Goal: Check status: Check status

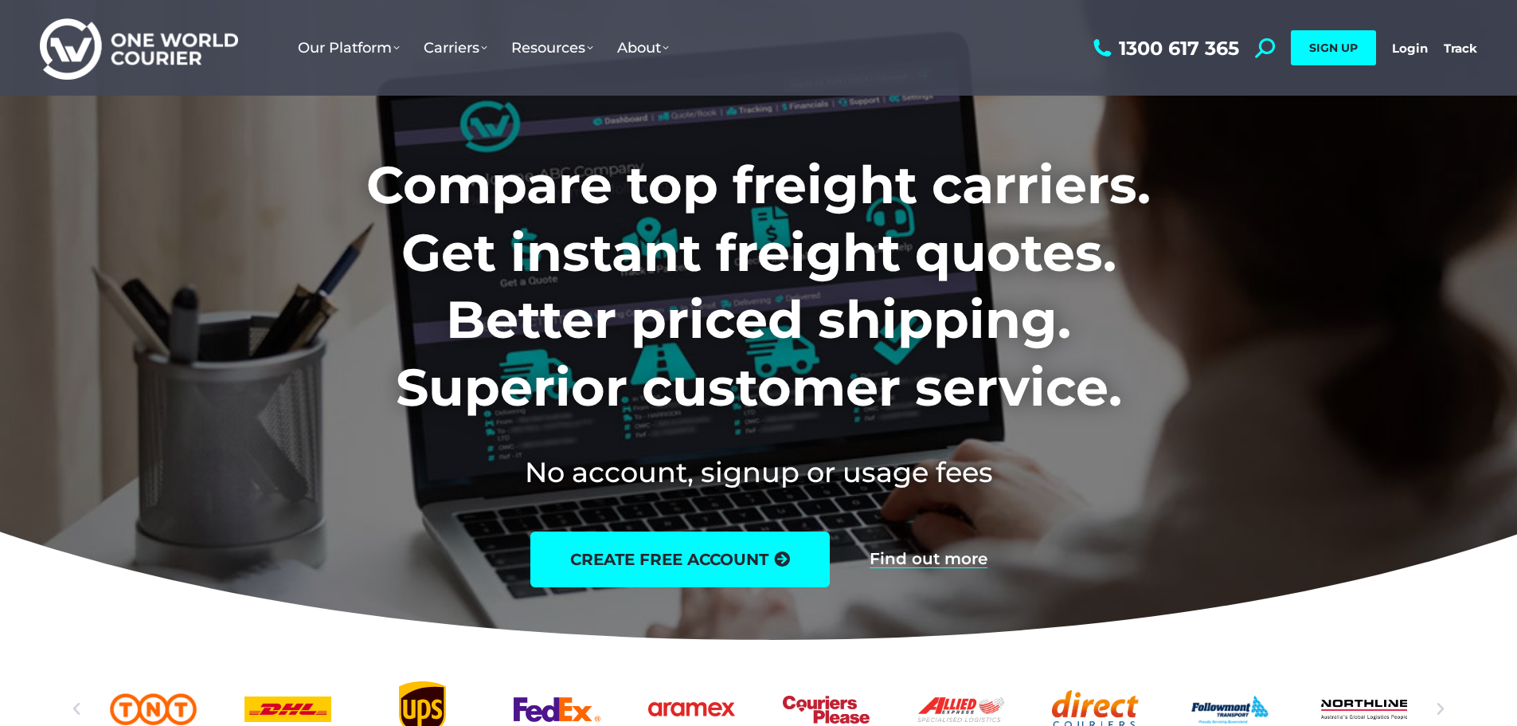
click at [1406, 59] on div "1300 617 365 Search: *** SIGN UP Login Login Track Track SIGN UP" at bounding box center [1284, 48] width 388 height 96
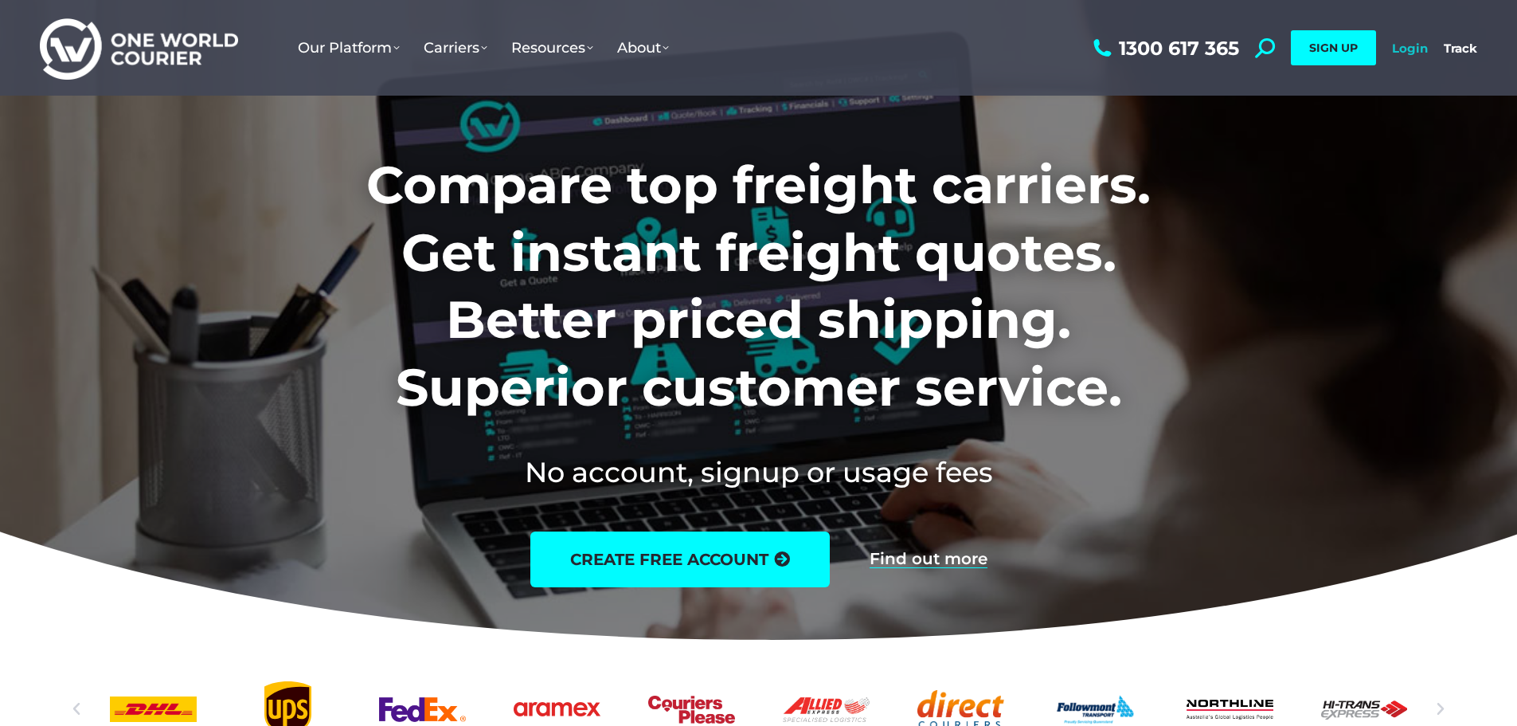
click at [1404, 51] on link "Login" at bounding box center [1410, 48] width 36 height 15
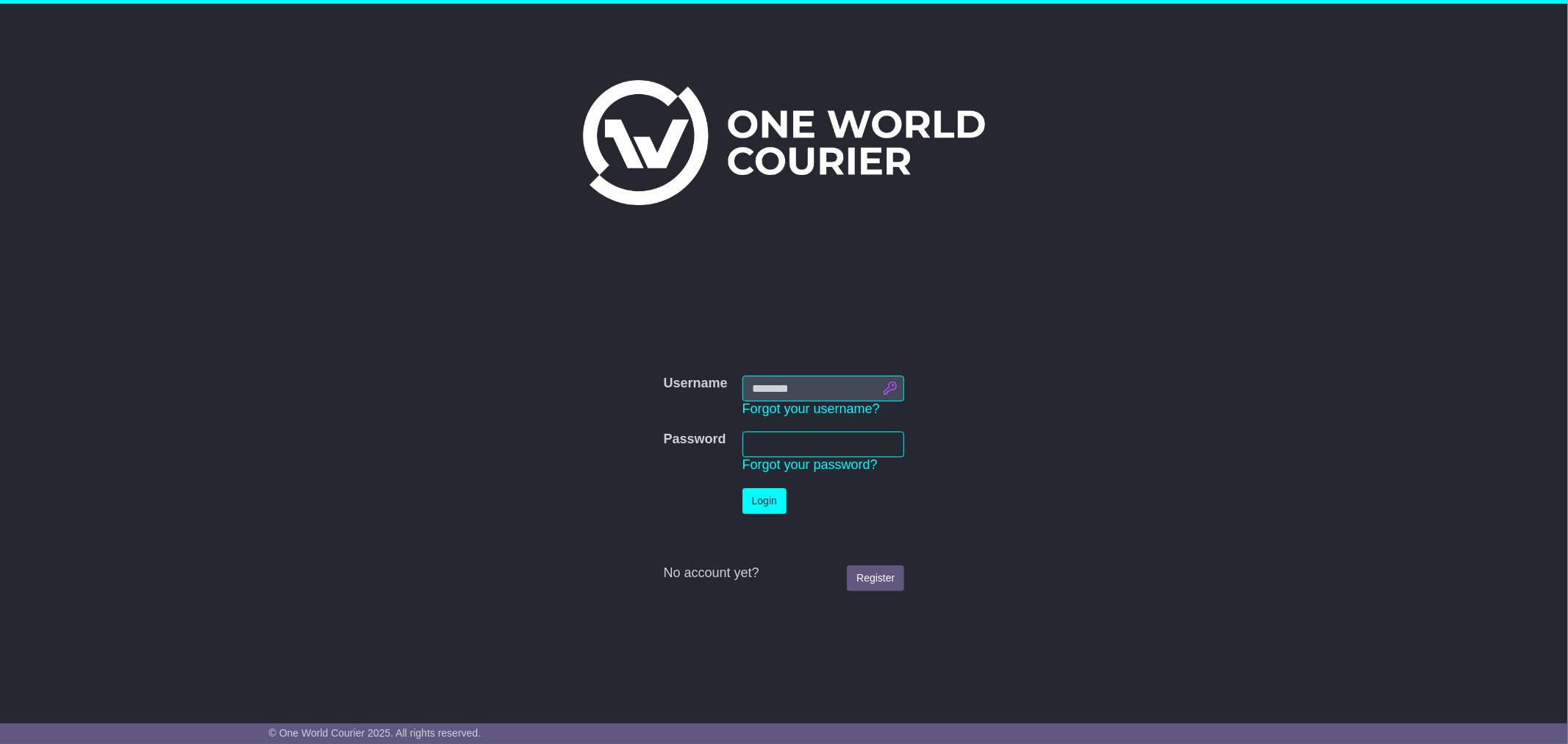
click at [891, 385] on input "Username" at bounding box center [824, 389] width 162 height 26
type input "**********"
click at [760, 497] on button "Login" at bounding box center [765, 501] width 44 height 26
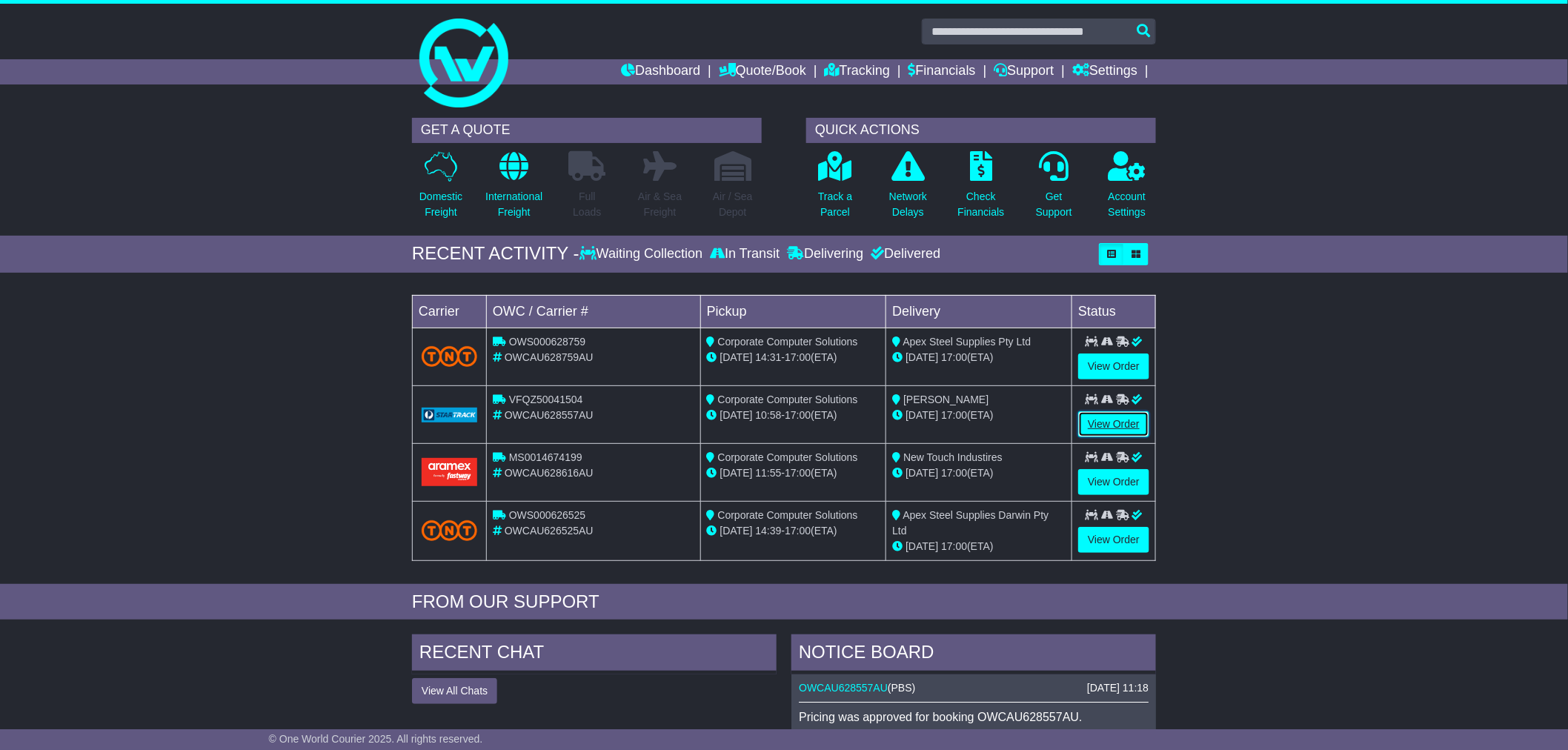
click at [1111, 427] on link "View Order" at bounding box center [1113, 424] width 71 height 26
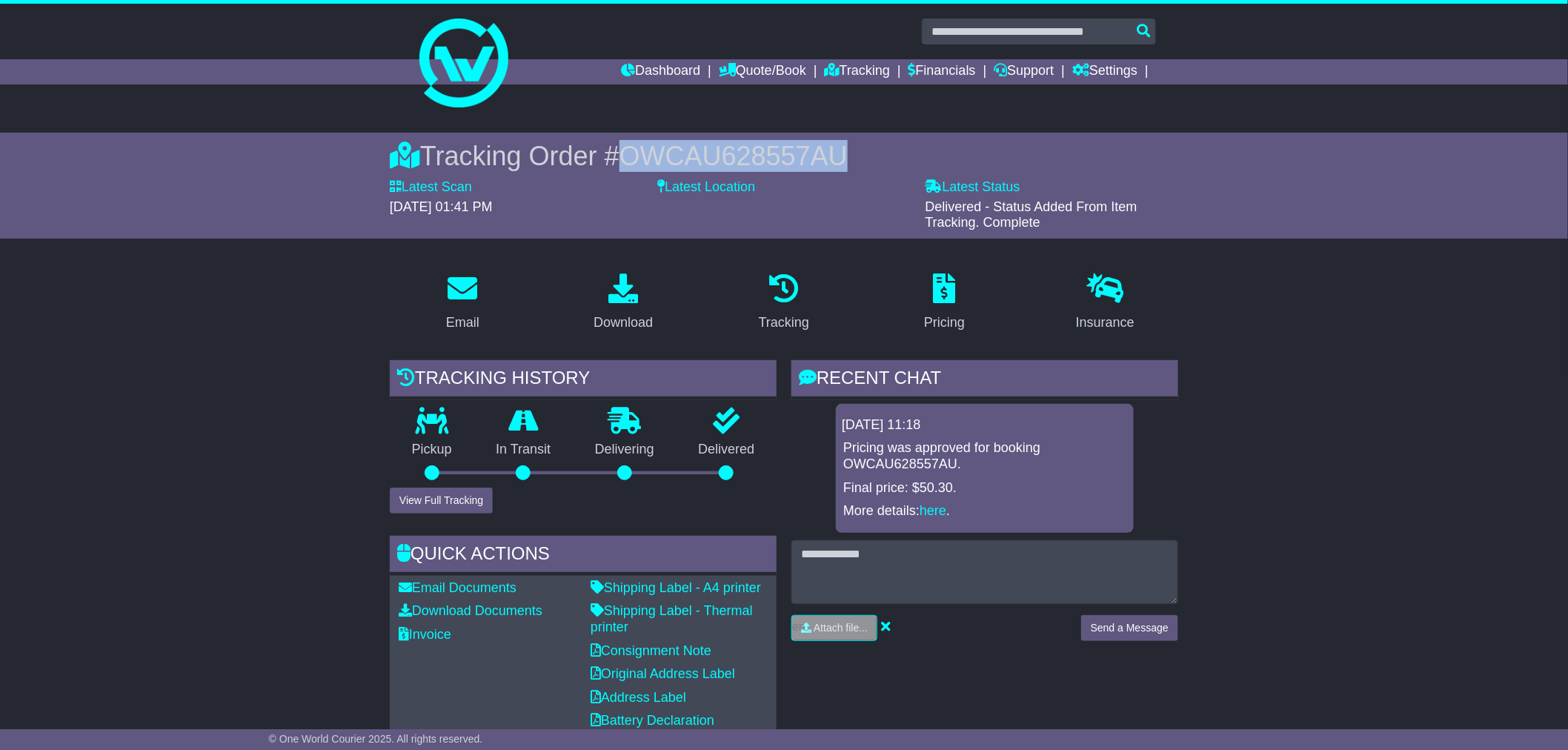
drag, startPoint x: 803, startPoint y: 159, endPoint x: 630, endPoint y: 154, distance: 173.1
click at [630, 154] on div "Tracking Order # OWCAU628557AU" at bounding box center [784, 156] width 789 height 32
copy span "OWCAU628557AU"
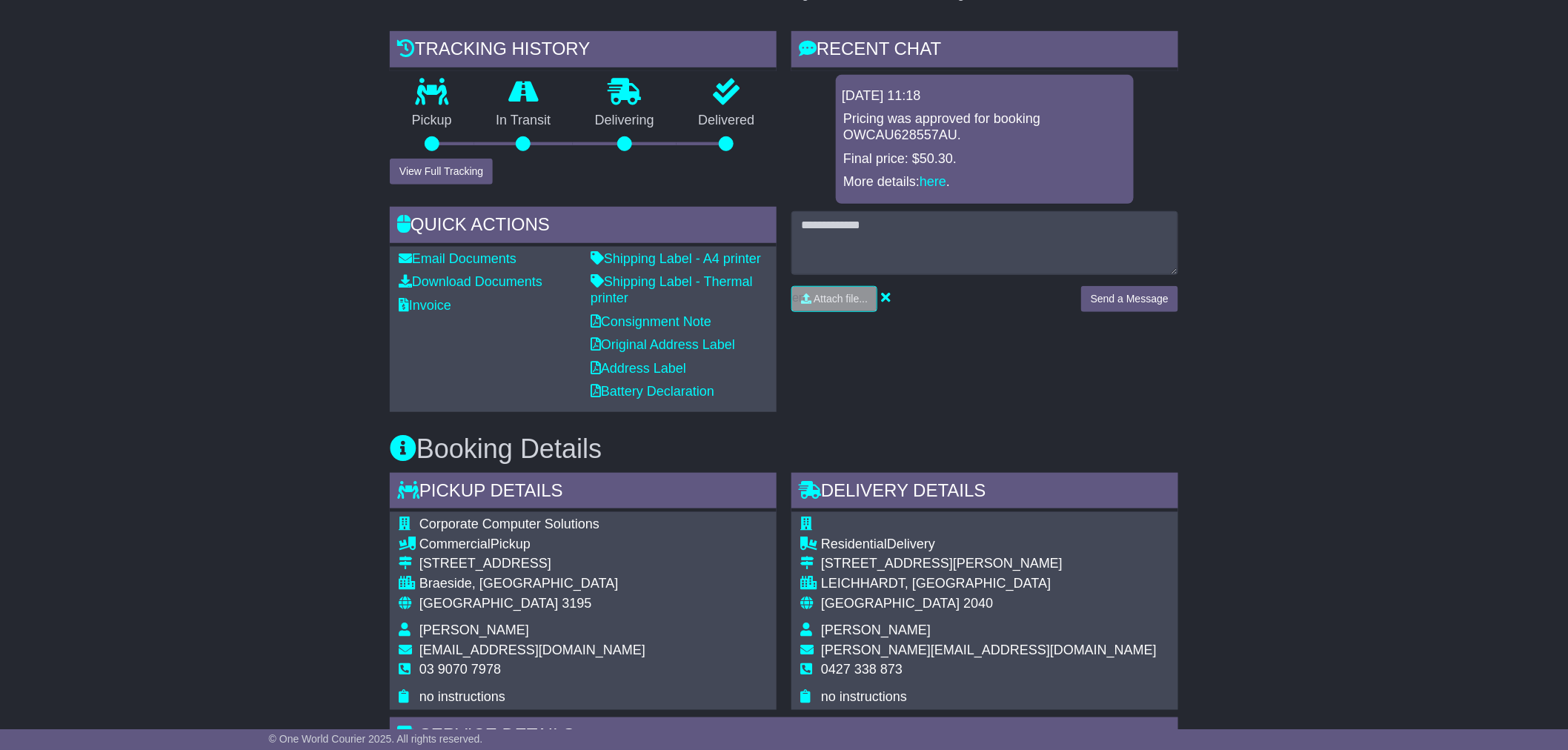
scroll to position [411, 0]
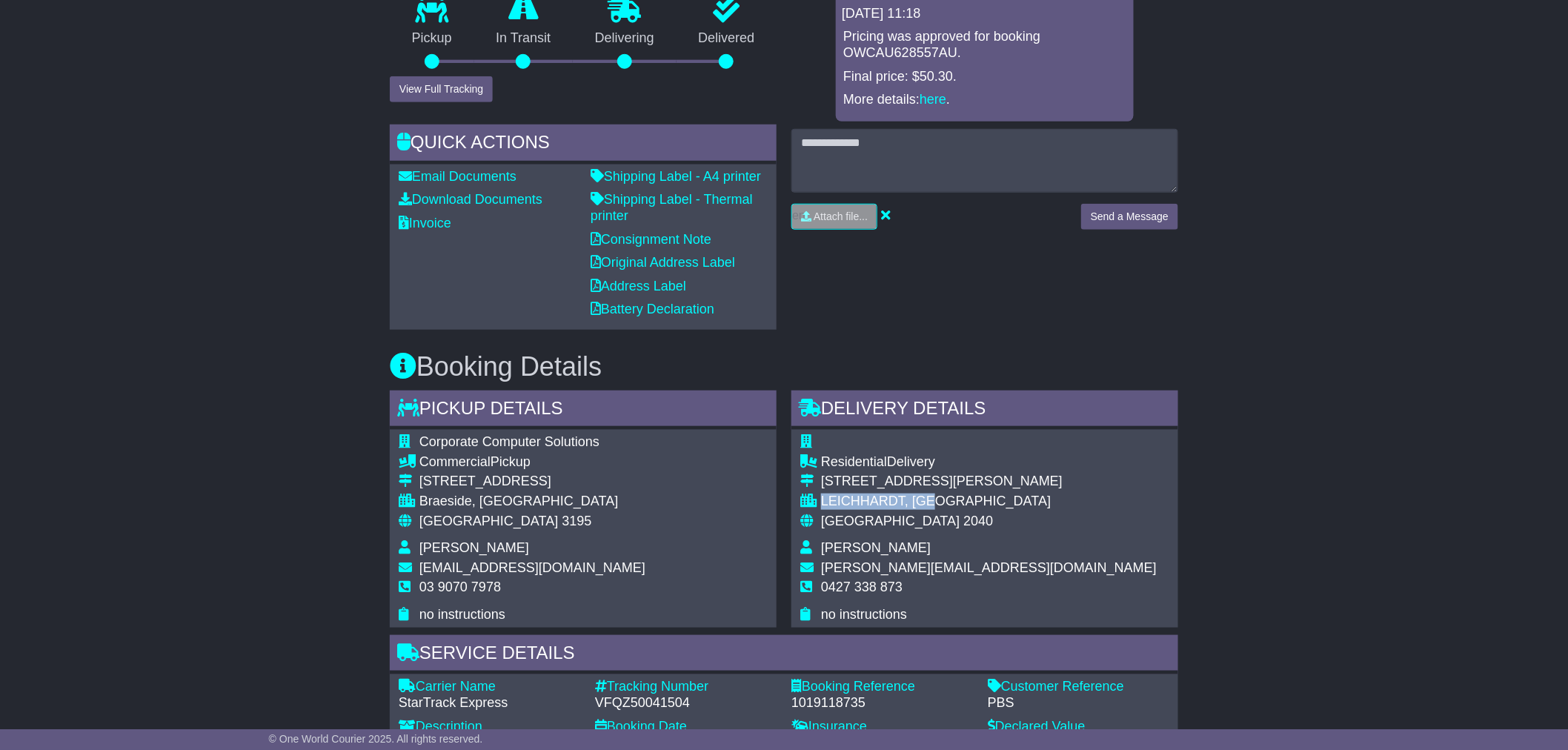
drag, startPoint x: 817, startPoint y: 494, endPoint x: 945, endPoint y: 493, distance: 128.0
click at [942, 497] on tr "LEICHHARDT, NSW" at bounding box center [977, 504] width 356 height 20
copy tr "LEICHHARDT, NSW"
click at [1017, 275] on div "RECENT CHAT Loading... No messages 07 Aug 2025 11:18 Pricing was approved for b…" at bounding box center [985, 139] width 402 height 381
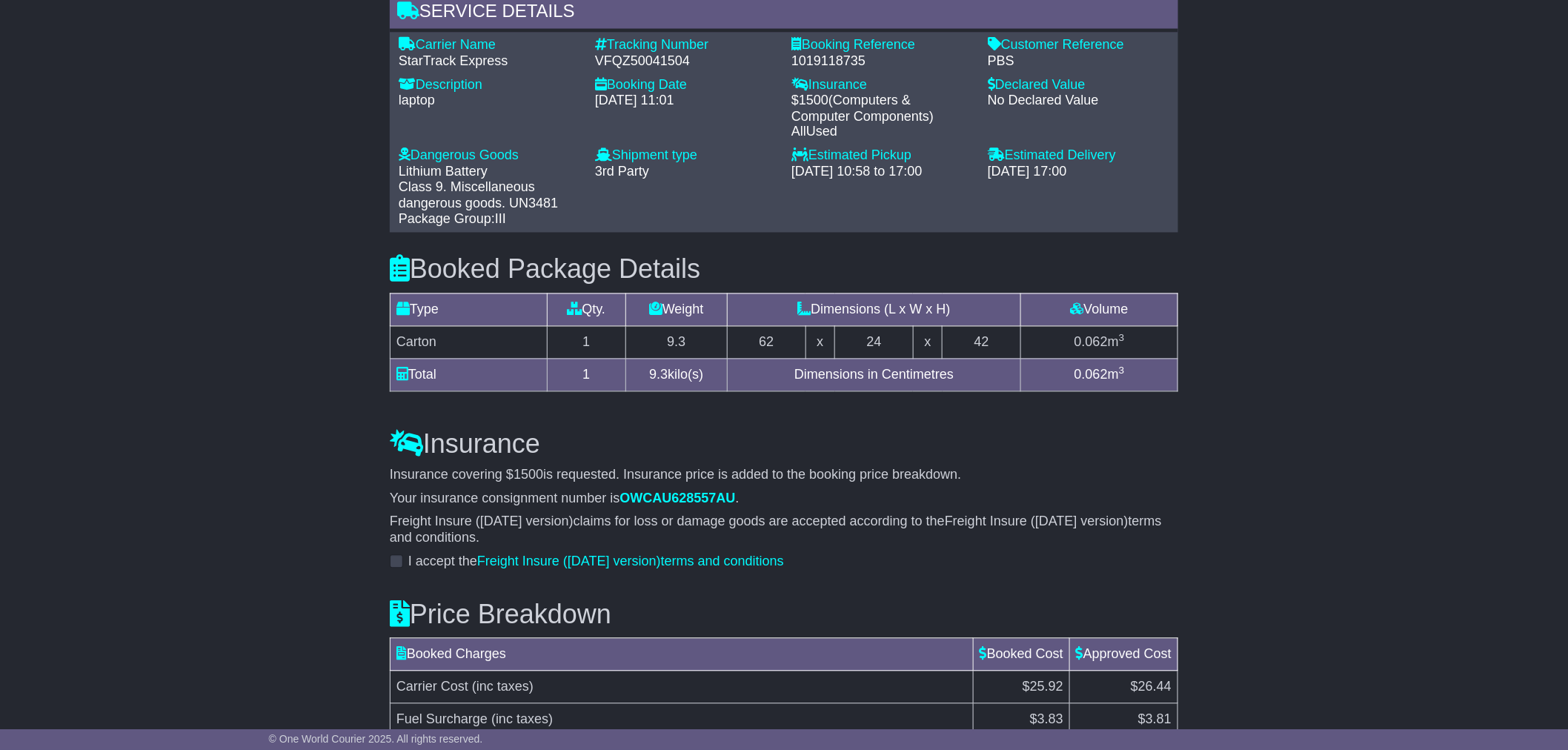
scroll to position [1287, 0]
